Goal: Information Seeking & Learning: Check status

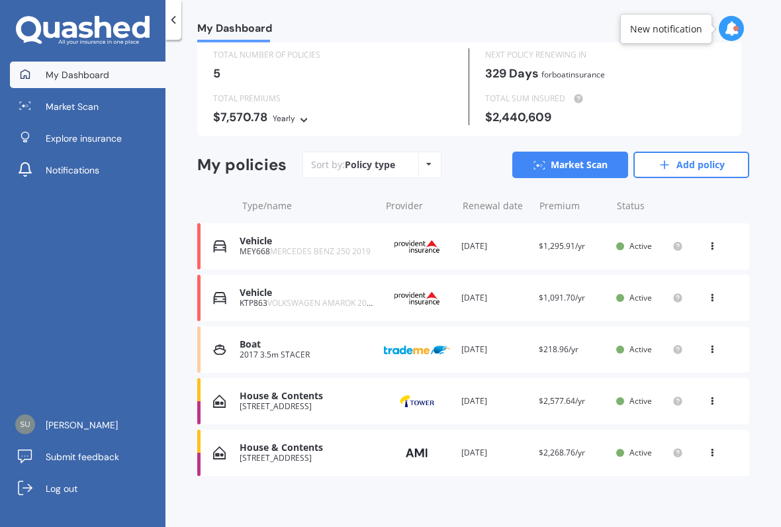
scroll to position [44, 0]
click at [245, 446] on div "House & Contents" at bounding box center [307, 447] width 134 height 11
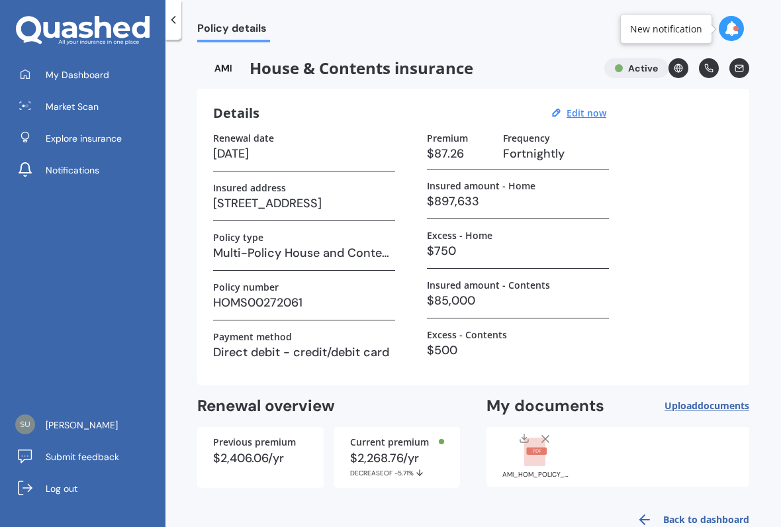
click at [173, 26] on icon at bounding box center [173, 19] width 13 height 13
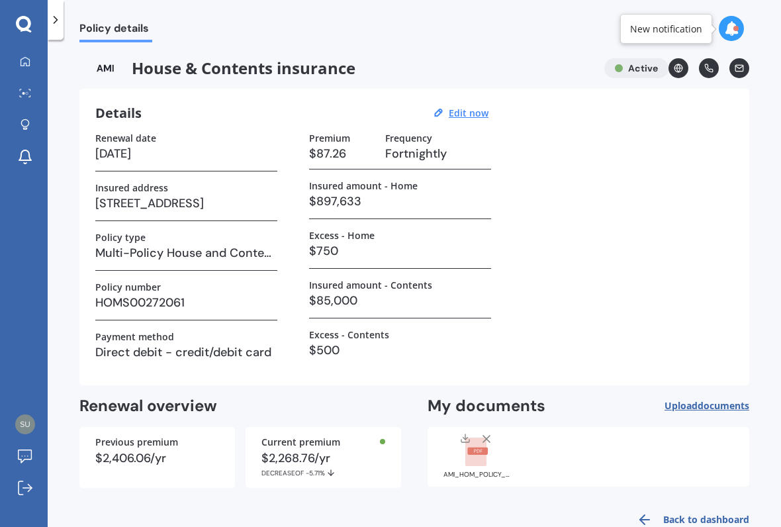
click at [58, 26] on icon at bounding box center [55, 19] width 13 height 13
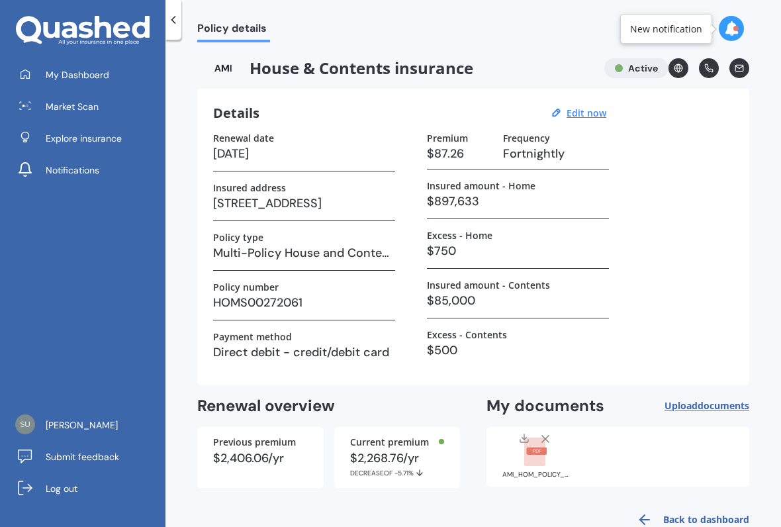
click at [81, 71] on span "My Dashboard" at bounding box center [78, 74] width 64 height 13
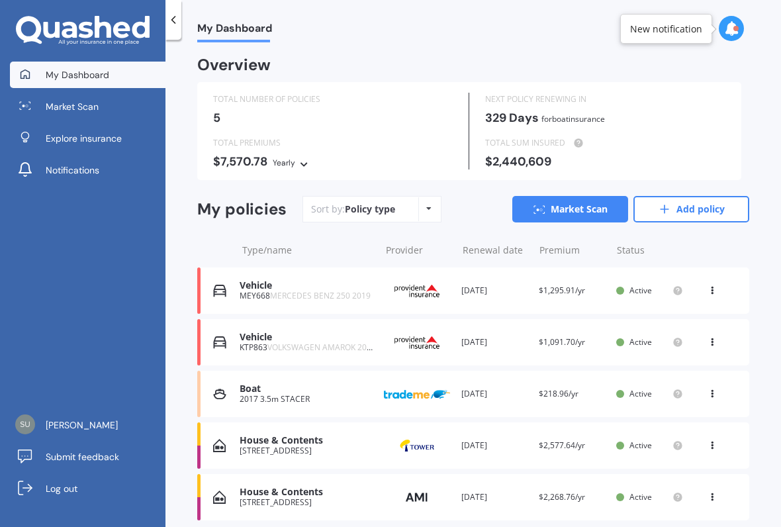
click at [328, 446] on div "[STREET_ADDRESS]" at bounding box center [307, 450] width 134 height 9
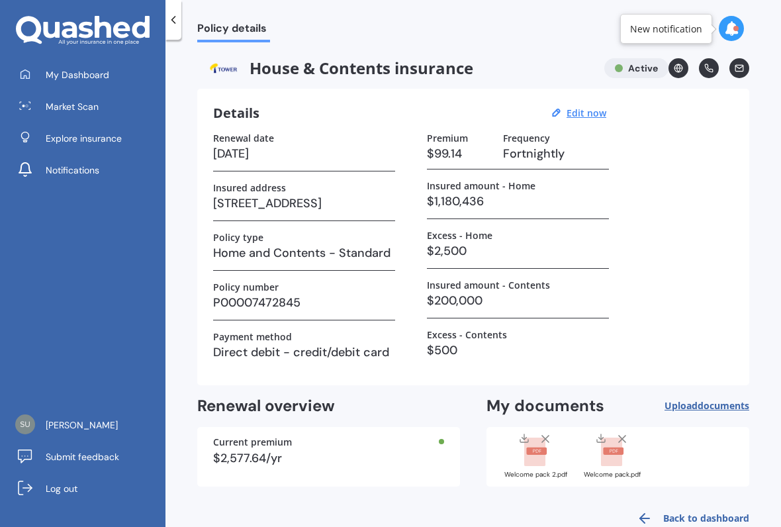
click at [65, 75] on span "My Dashboard" at bounding box center [78, 74] width 64 height 13
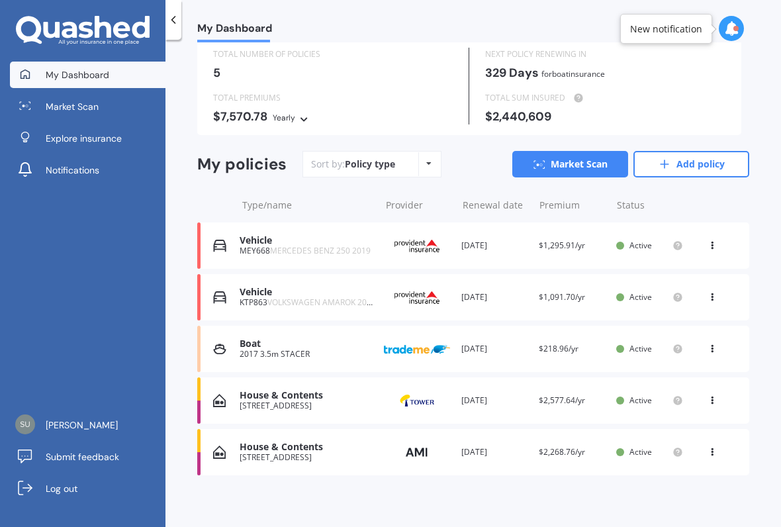
scroll to position [44, 0]
click at [240, 453] on div "[STREET_ADDRESS]" at bounding box center [307, 457] width 134 height 9
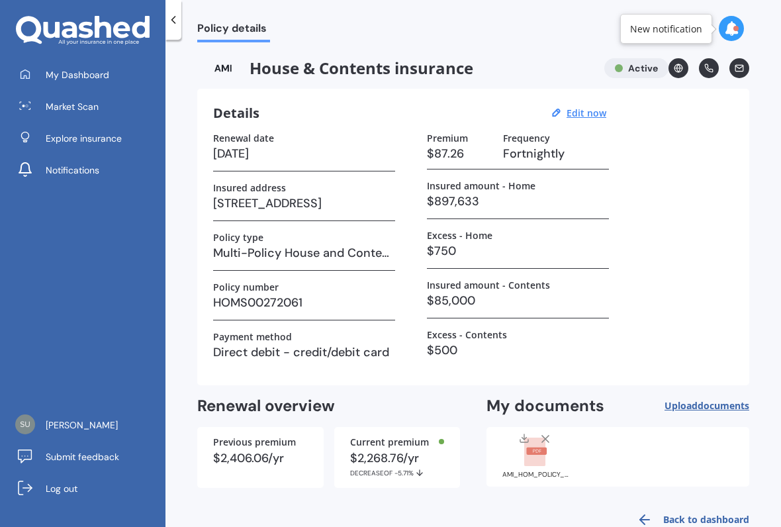
click at [73, 78] on span "My Dashboard" at bounding box center [78, 74] width 64 height 13
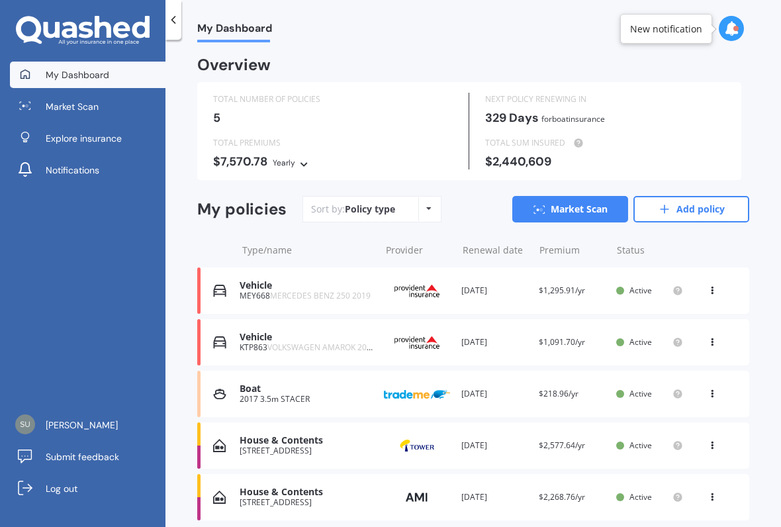
click at [731, 35] on icon at bounding box center [731, 28] width 15 height 15
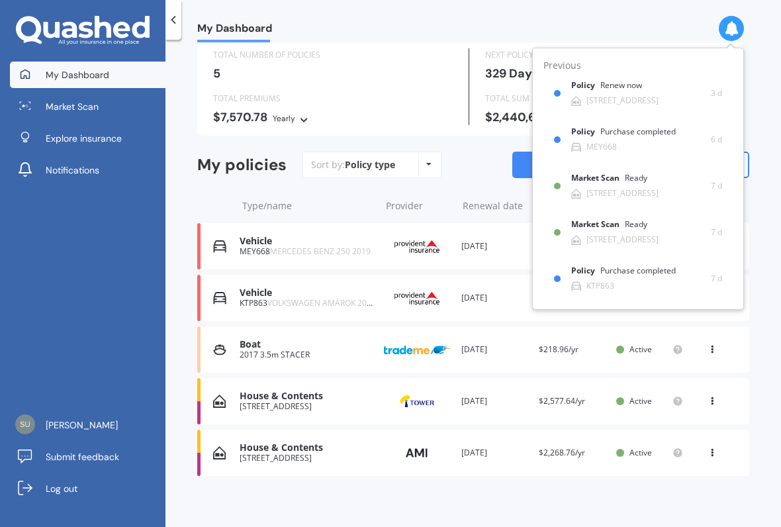
scroll to position [44, 0]
click at [535, 499] on div "Overview TOTAL NUMBER OF POLICIES 5 NEXT POLICY RENEWING [DATE] for Boat insura…" at bounding box center [473, 261] width 552 height 494
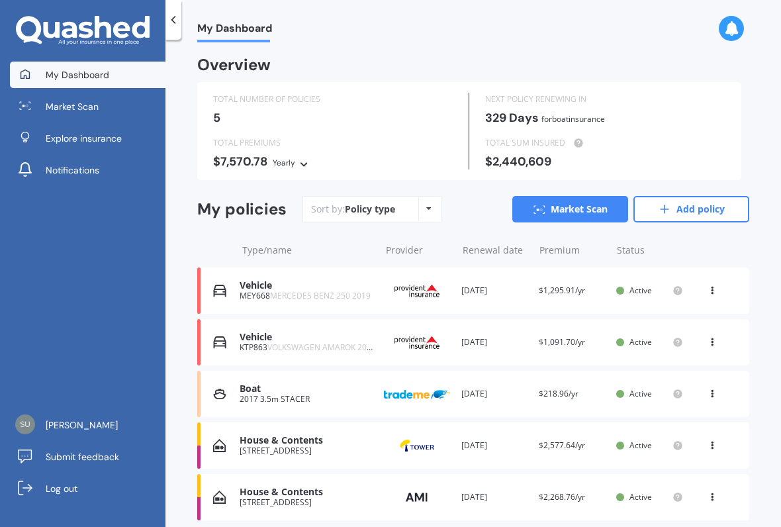
scroll to position [0, 0]
